Goal: Task Accomplishment & Management: Manage account settings

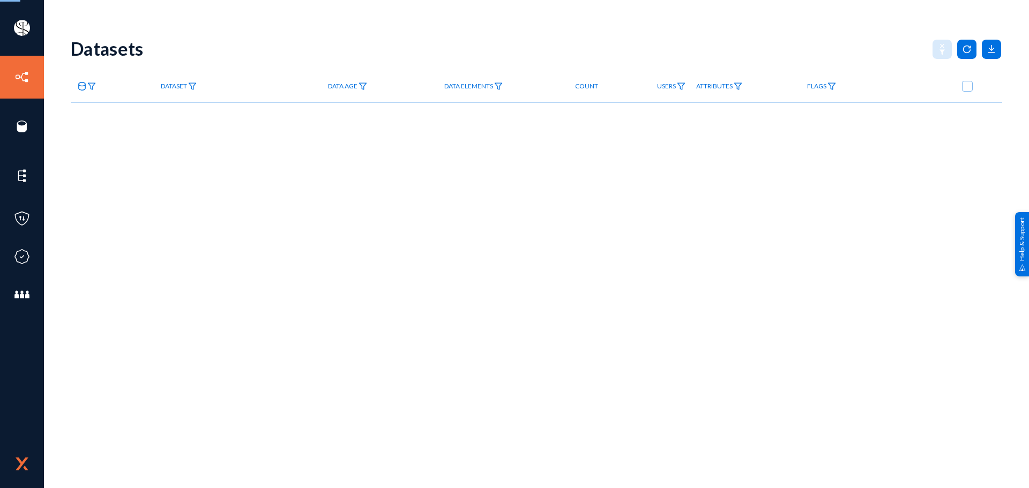
checkbox input "true"
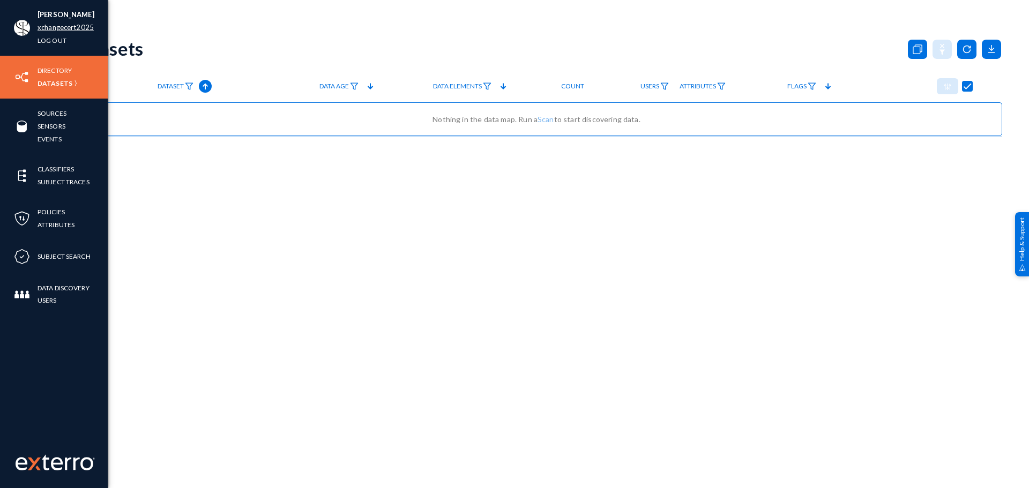
click at [58, 26] on link "xchangecert2025" at bounding box center [66, 27] width 56 height 12
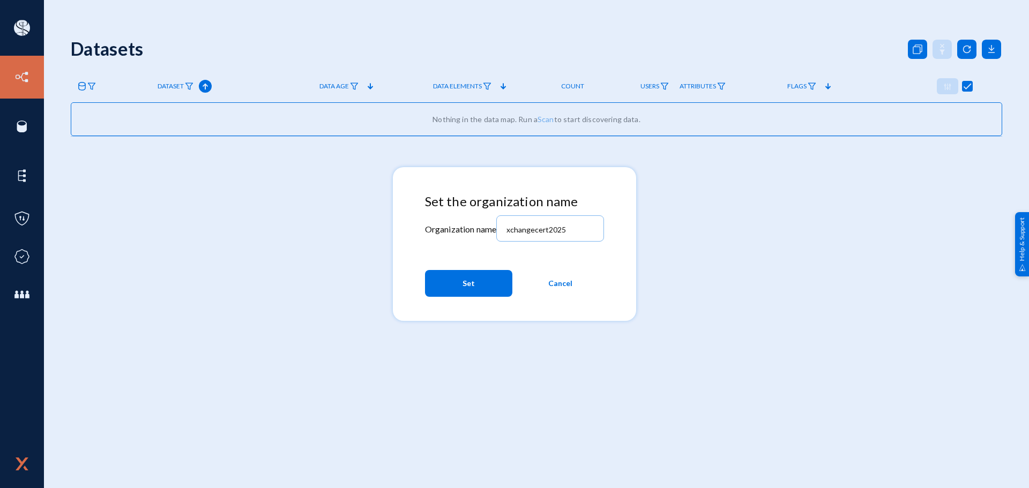
click at [346, 152] on div at bounding box center [514, 244] width 1029 height 488
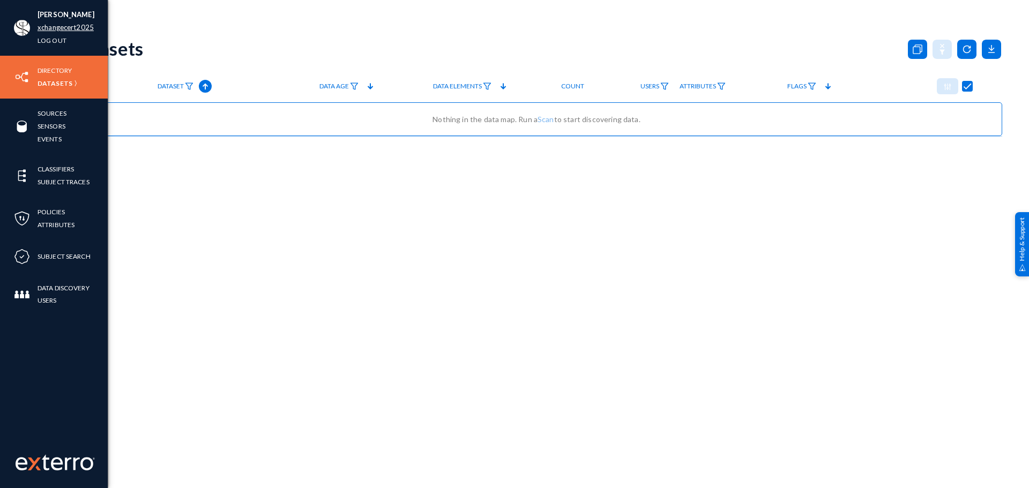
click at [45, 30] on link "xchangecert2025" at bounding box center [66, 27] width 56 height 12
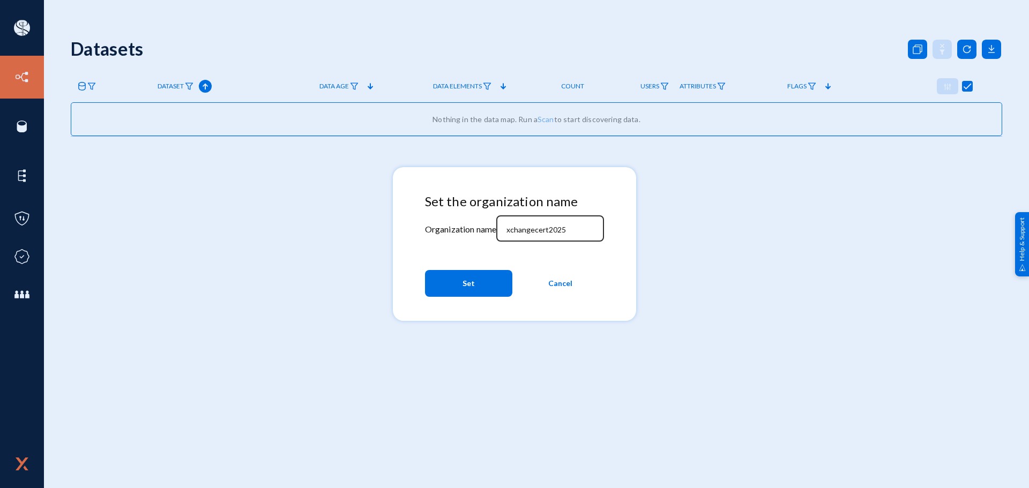
click at [555, 232] on input "xchangecert2025" at bounding box center [552, 230] width 92 height 10
type input "xchangecert25"
click at [472, 277] on span "Set" at bounding box center [468, 283] width 12 height 19
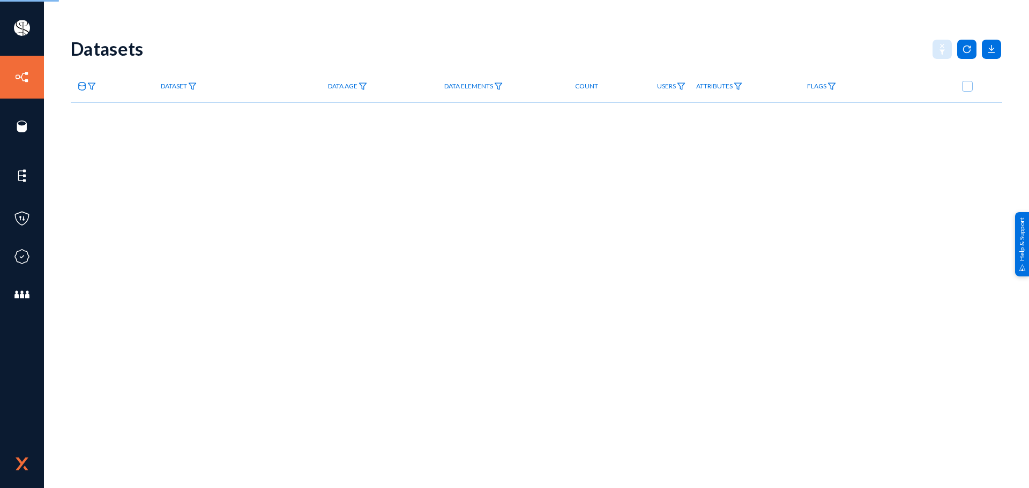
checkbox input "true"
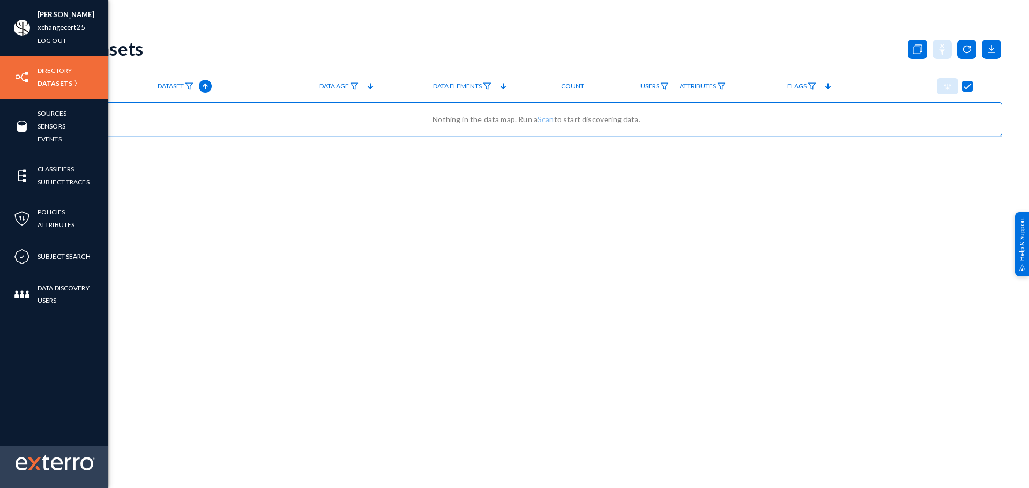
click at [28, 462] on img at bounding box center [34, 464] width 13 height 13
click at [50, 459] on img at bounding box center [55, 462] width 79 height 16
